Goal: Navigation & Orientation: Find specific page/section

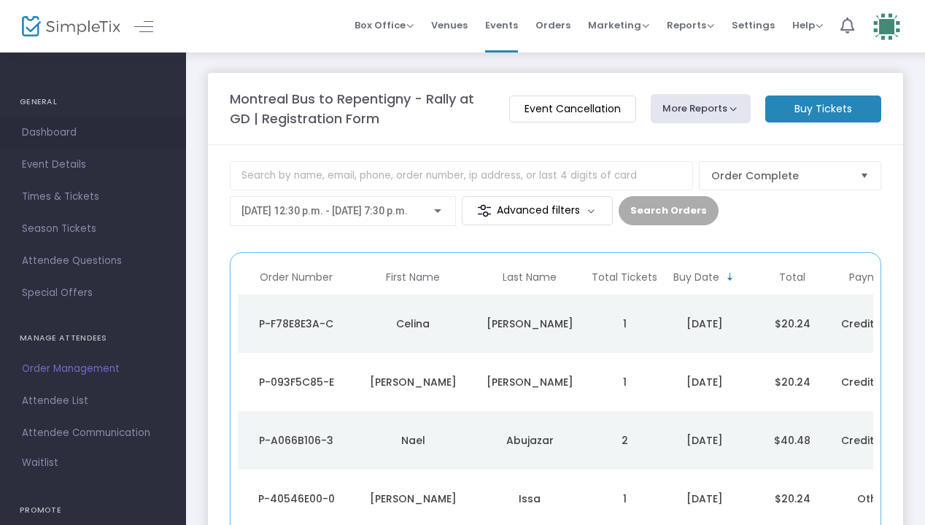
click at [58, 134] on span "Dashboard" at bounding box center [93, 132] width 142 height 19
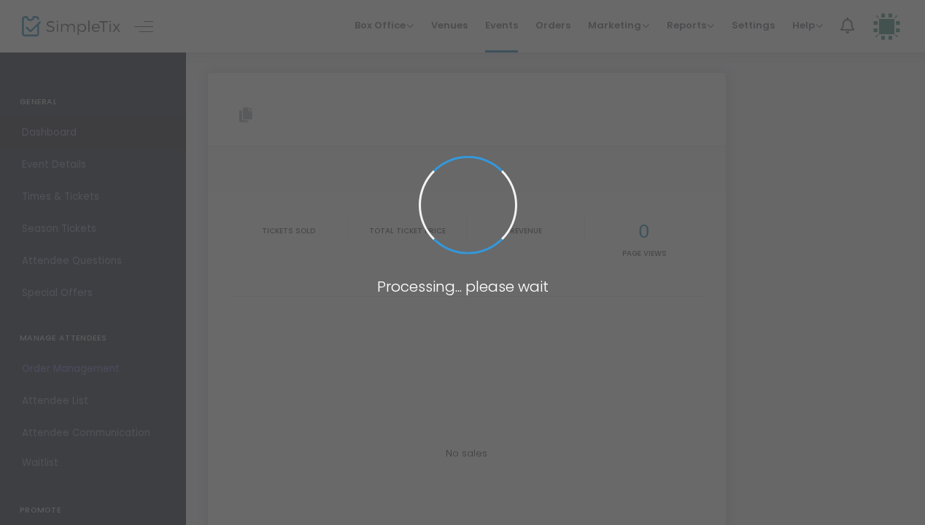
type input "[URL][DOMAIN_NAME]"
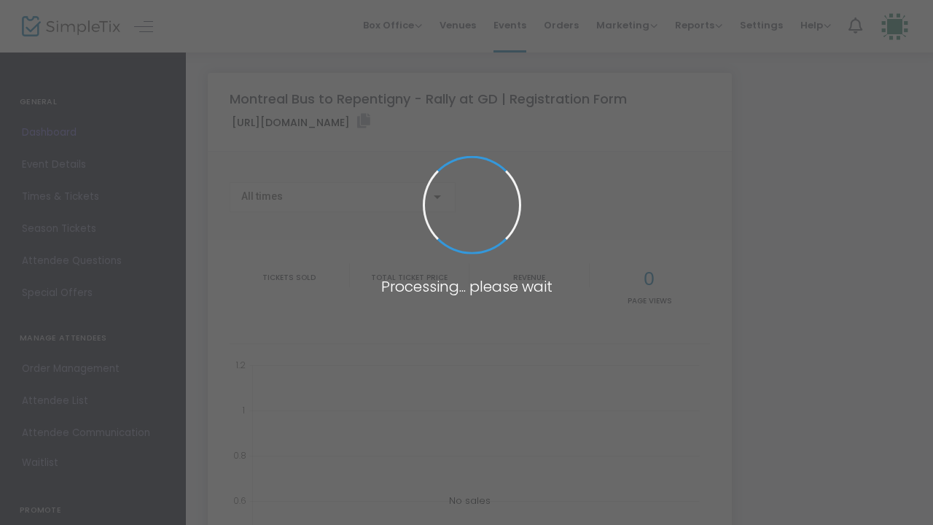
type input "[URL][DOMAIN_NAME]"
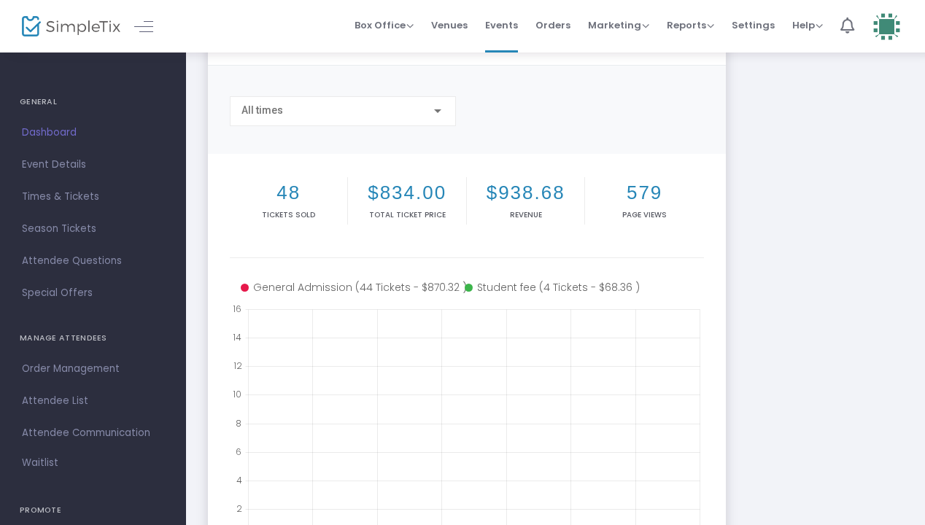
scroll to position [88, 0]
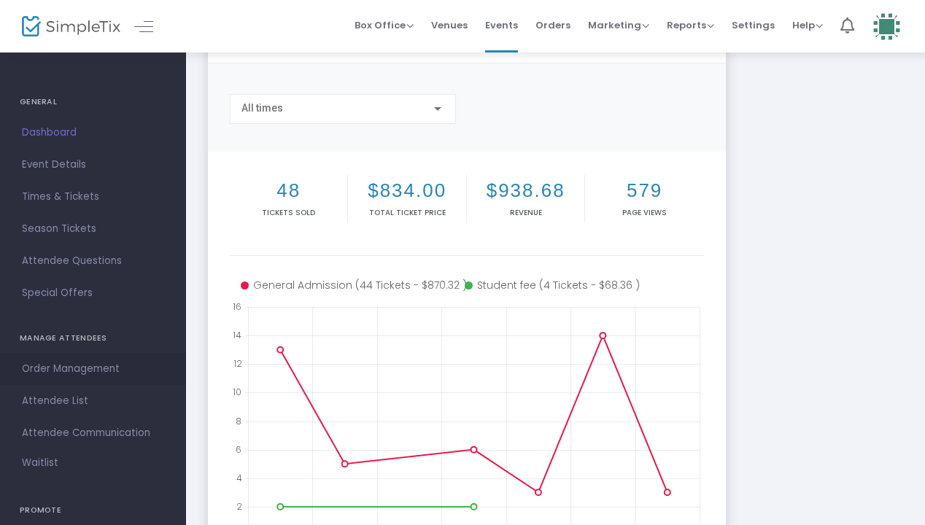
click at [99, 367] on span "Order Management" at bounding box center [93, 368] width 142 height 19
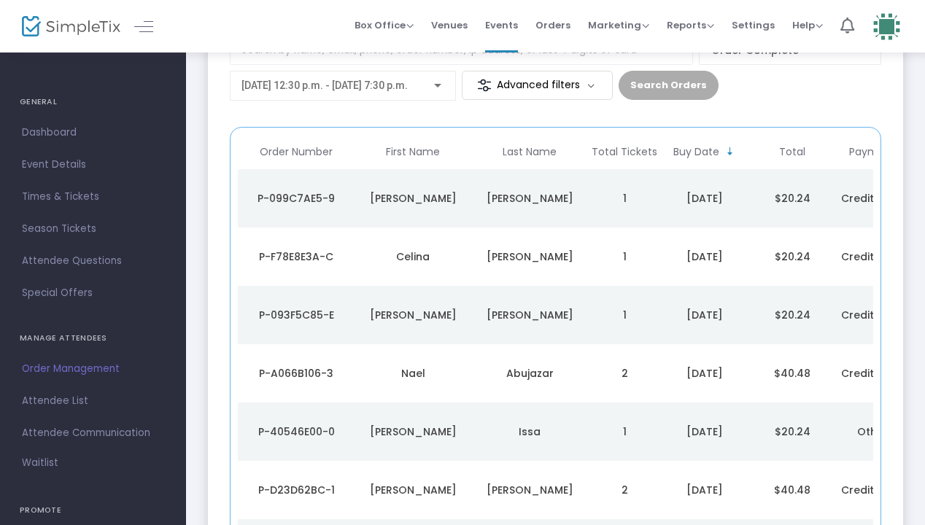
scroll to position [125, 0]
click at [53, 125] on span "Dashboard" at bounding box center [93, 132] width 142 height 19
